Goal: Information Seeking & Learning: Find specific fact

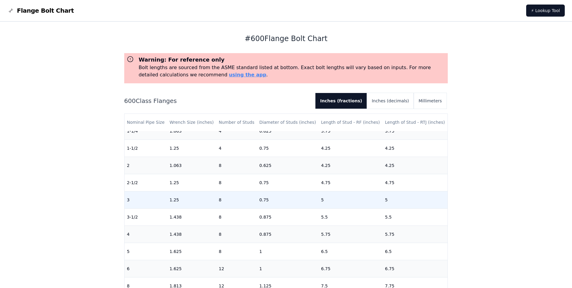
scroll to position [90, 0]
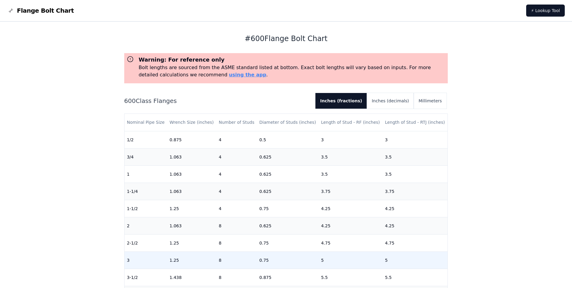
scroll to position [60, 0]
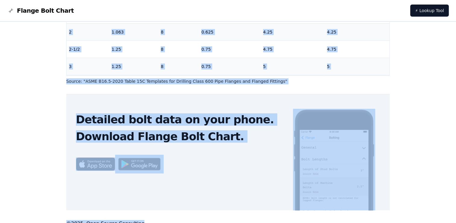
scroll to position [202, 0]
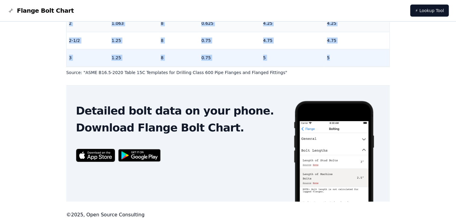
drag, startPoint x: 66, startPoint y: 98, endPoint x: 350, endPoint y: 57, distance: 286.6
click at [350, 57] on div "# 600 Flange Bolt Chart Warning: For reference only Bolt lengths are sourced fr…" at bounding box center [228, 21] width 338 height 404
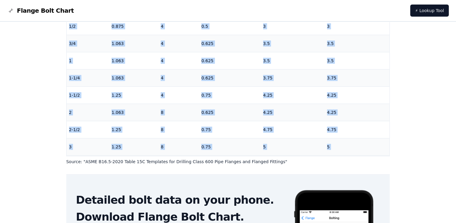
scroll to position [0, 0]
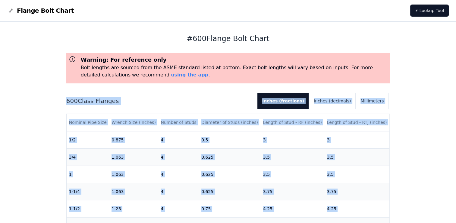
drag, startPoint x: 332, startPoint y: 50, endPoint x: 61, endPoint y: 102, distance: 276.1
click at [61, 102] on div "# 600 Flange Bolt Chart Warning: For reference only Bolt lengths are sourced fr…" at bounding box center [228, 224] width 338 height 404
copy div "600 Class Flanges Inches (fractions) Inches (decimals) Millimeters Nominal Pipe…"
